Goal: Task Accomplishment & Management: Use online tool/utility

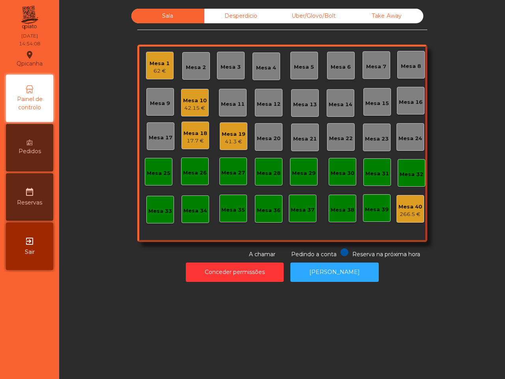
click at [231, 144] on div "41.3 €" at bounding box center [234, 142] width 24 height 8
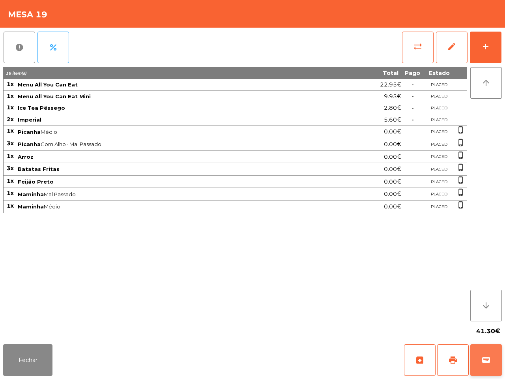
click at [500, 375] on button "wallet" at bounding box center [486, 360] width 32 height 32
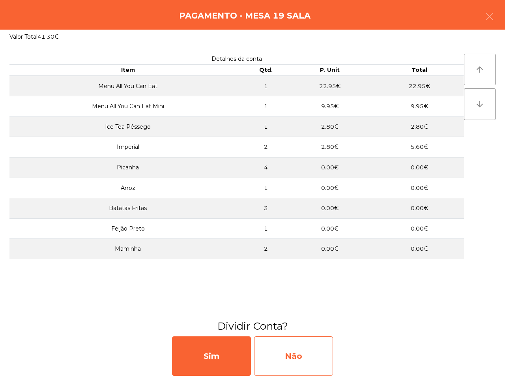
click at [303, 367] on div "Não" at bounding box center [293, 355] width 79 height 39
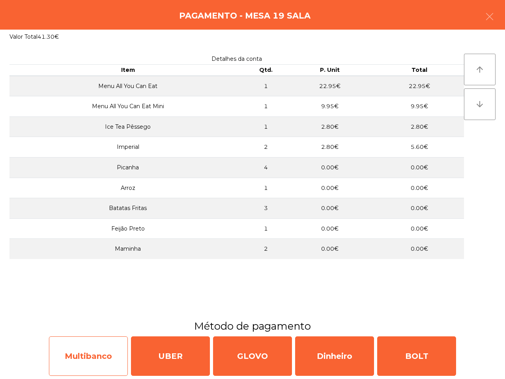
click at [115, 352] on div "Multibanco" at bounding box center [88, 355] width 79 height 39
select select "**"
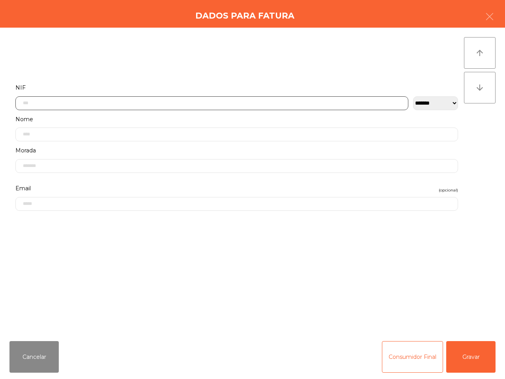
click at [120, 101] on input "text" at bounding box center [211, 103] width 393 height 14
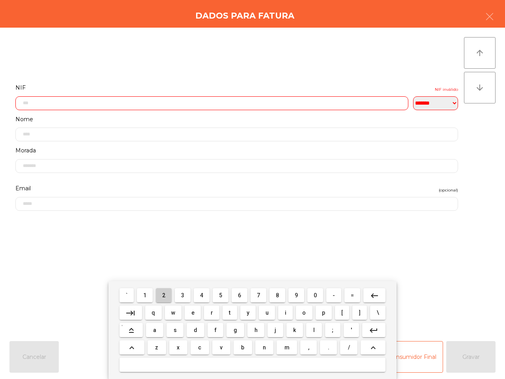
scroll to position [44, 0]
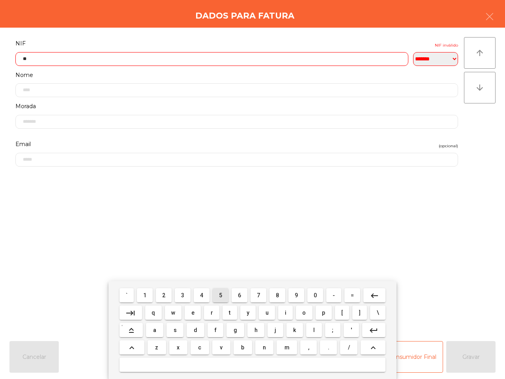
click at [221, 292] on span "5" at bounding box center [220, 295] width 3 height 6
click at [295, 295] on span "9" at bounding box center [296, 295] width 3 height 6
click at [220, 294] on span "5" at bounding box center [220, 295] width 3 height 6
click at [261, 294] on button "7" at bounding box center [259, 295] width 16 height 14
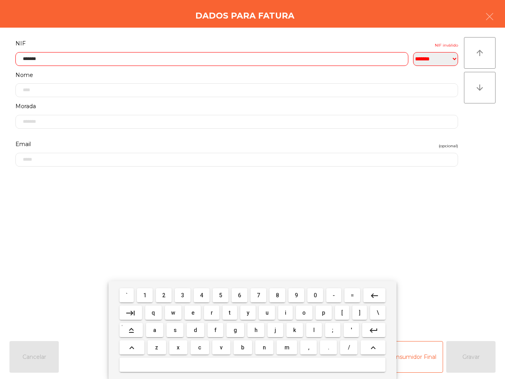
click at [311, 296] on button "0" at bounding box center [315, 295] width 16 height 14
type input "*********"
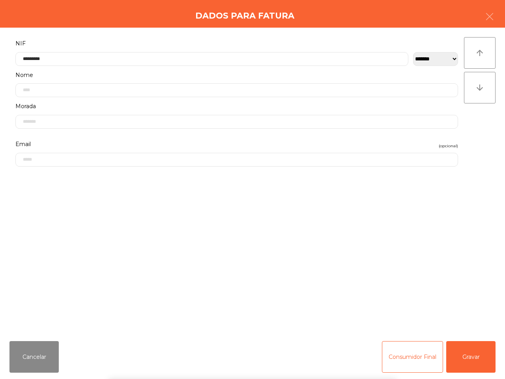
drag, startPoint x: 480, startPoint y: 364, endPoint x: 473, endPoint y: 362, distance: 7.4
click at [479, 364] on div "` 1 2 3 4 5 6 7 8 9 0 - = keyboard_backspace keyboard_tab q w e r t y u i o p […" at bounding box center [252, 330] width 505 height 98
click at [473, 362] on div "` 1 2 3 4 5 6 7 8 9 0 - = keyboard_backspace keyboard_tab q w e r t y u i o p […" at bounding box center [252, 330] width 505 height 98
click at [470, 358] on div "` 1 2 3 4 5 6 7 8 9 0 - = keyboard_backspace keyboard_tab q w e r t y u i o p […" at bounding box center [252, 330] width 505 height 98
click at [470, 358] on button "Gravar" at bounding box center [470, 357] width 49 height 32
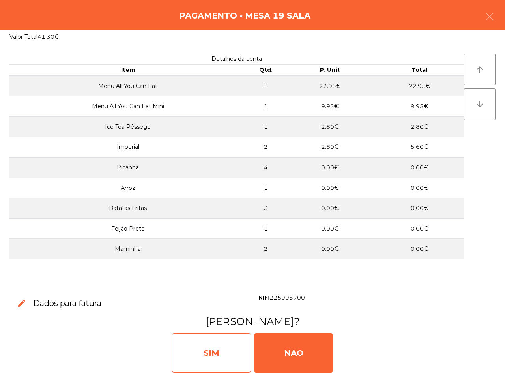
click at [223, 344] on div "SIM" at bounding box center [211, 352] width 79 height 39
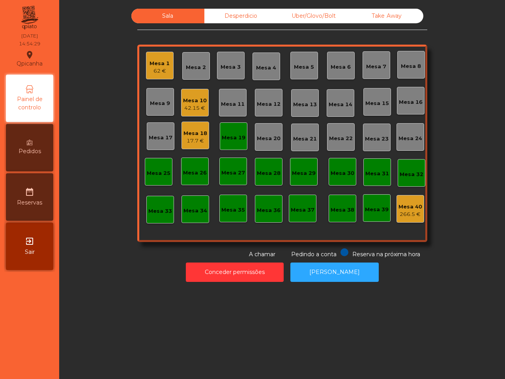
click at [229, 343] on div "Sala Desperdicio Uber/Glovo/Bolt Take Away Mesa 1 62 € Mesa 2 Mesa 3 Mesa 4 Mes…" at bounding box center [282, 189] width 446 height 379
click at [154, 69] on div "62 €" at bounding box center [160, 71] width 20 height 8
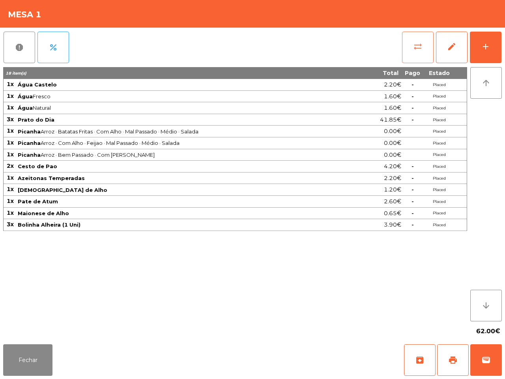
click at [417, 47] on span "sync_alt" at bounding box center [417, 46] width 9 height 9
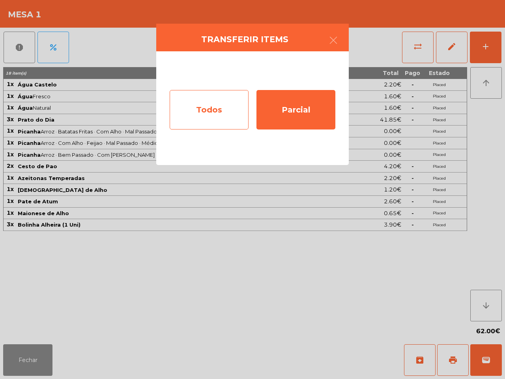
click at [210, 92] on div "Todos" at bounding box center [209, 109] width 79 height 39
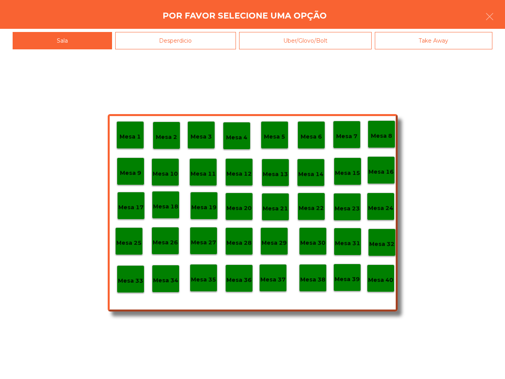
click at [376, 287] on div "Mesa 40" at bounding box center [381, 278] width 28 height 28
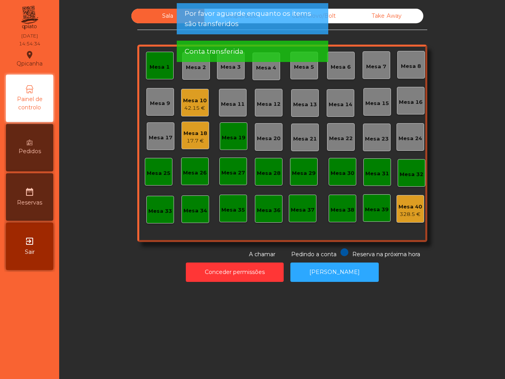
click at [158, 68] on div "Mesa 1" at bounding box center [160, 67] width 20 height 8
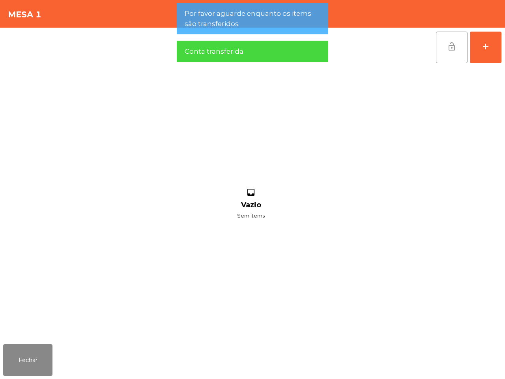
click at [449, 50] on span "lock_open" at bounding box center [451, 46] width 9 height 9
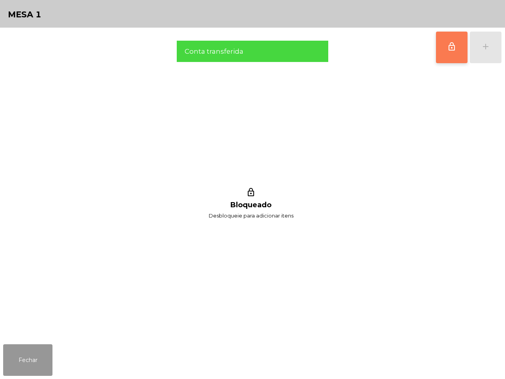
drag, startPoint x: 7, startPoint y: 356, endPoint x: 14, endPoint y: 352, distance: 7.9
click at [7, 356] on button "Fechar" at bounding box center [27, 360] width 49 height 32
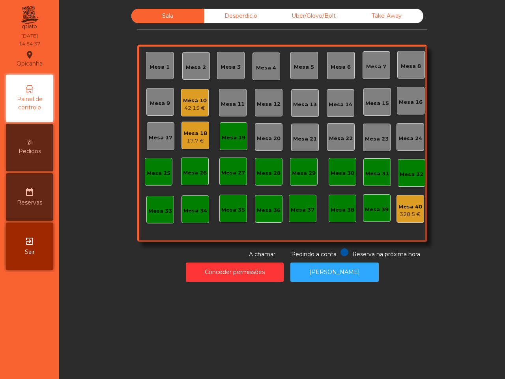
click at [233, 135] on div "Mesa 19" at bounding box center [234, 138] width 24 height 8
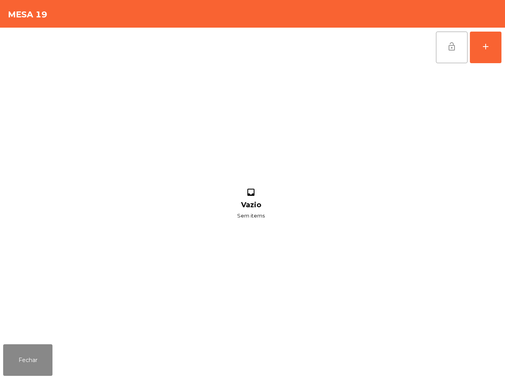
click at [458, 46] on button "lock_open" at bounding box center [452, 48] width 32 height 32
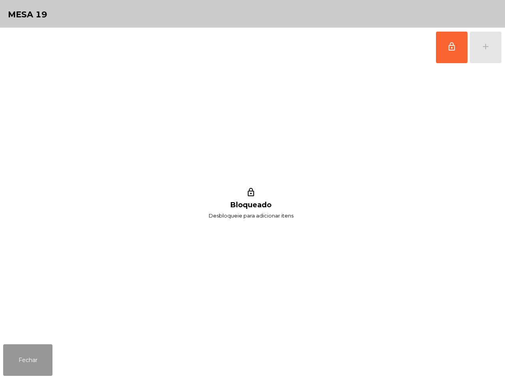
drag, startPoint x: 28, startPoint y: 360, endPoint x: 56, endPoint y: 344, distance: 32.0
click at [32, 362] on button "Fechar" at bounding box center [27, 360] width 49 height 32
